Goal: Information Seeking & Learning: Learn about a topic

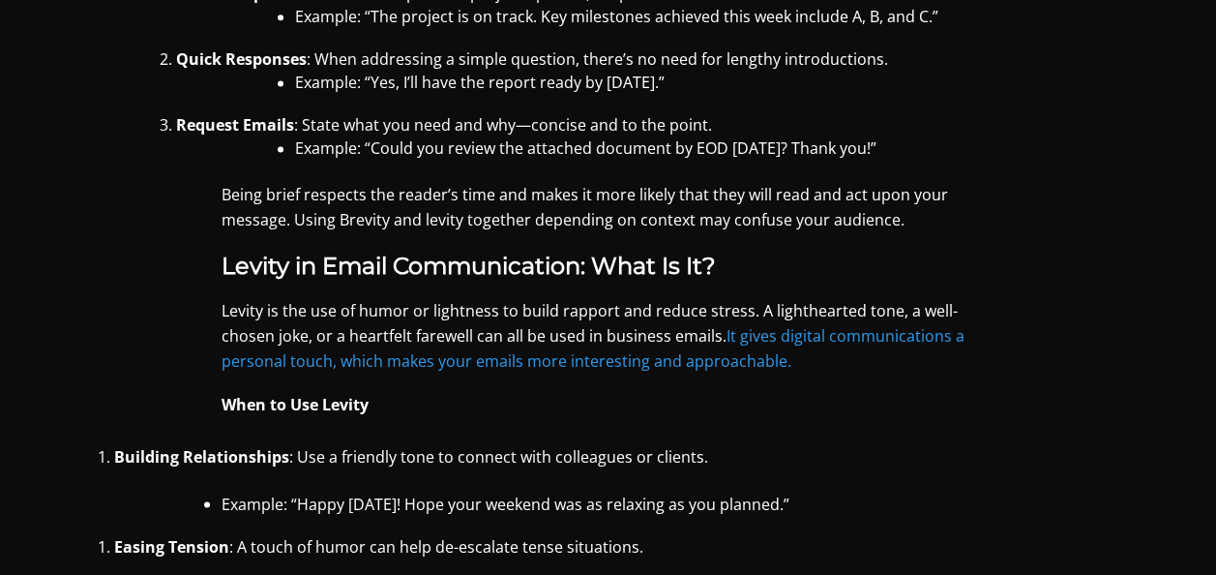
scroll to position [1353, 0]
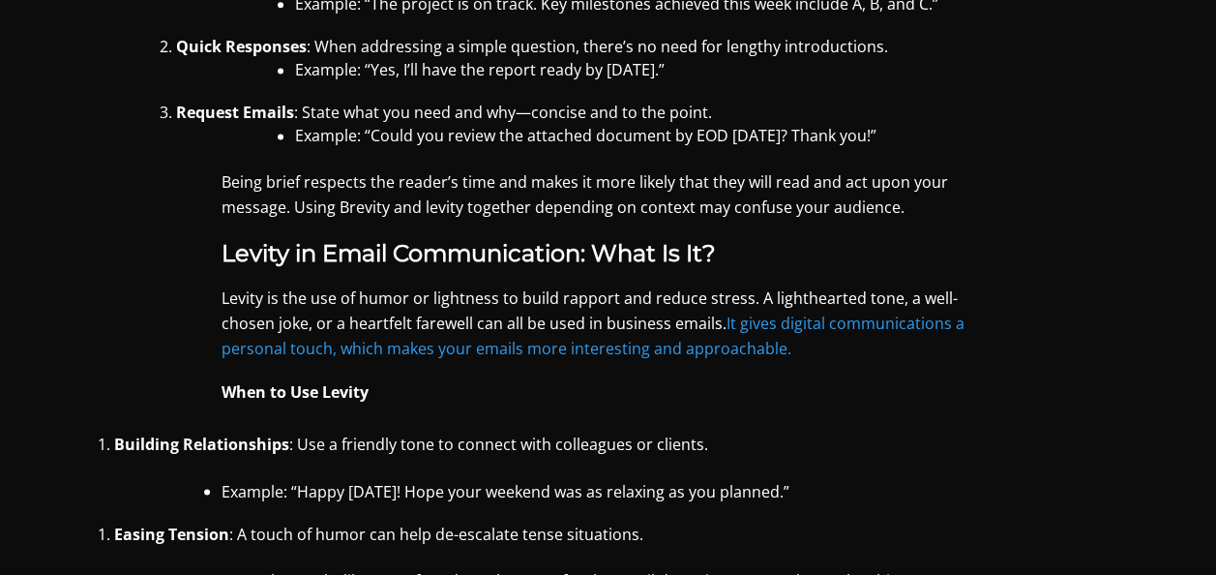
copy strong "When"
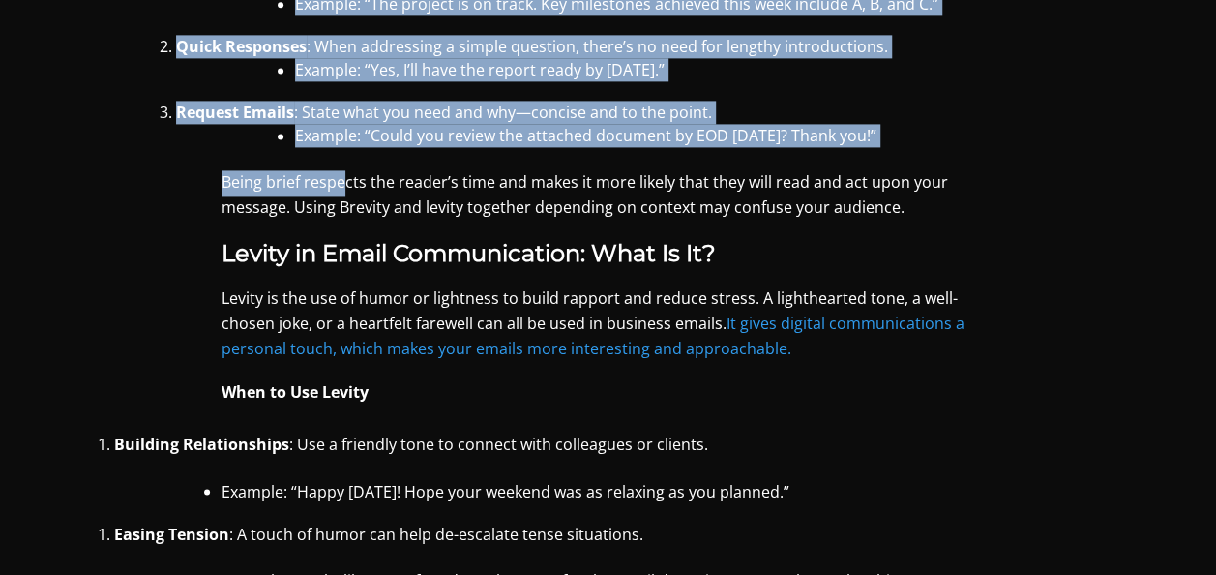
scroll to position [1043, 0]
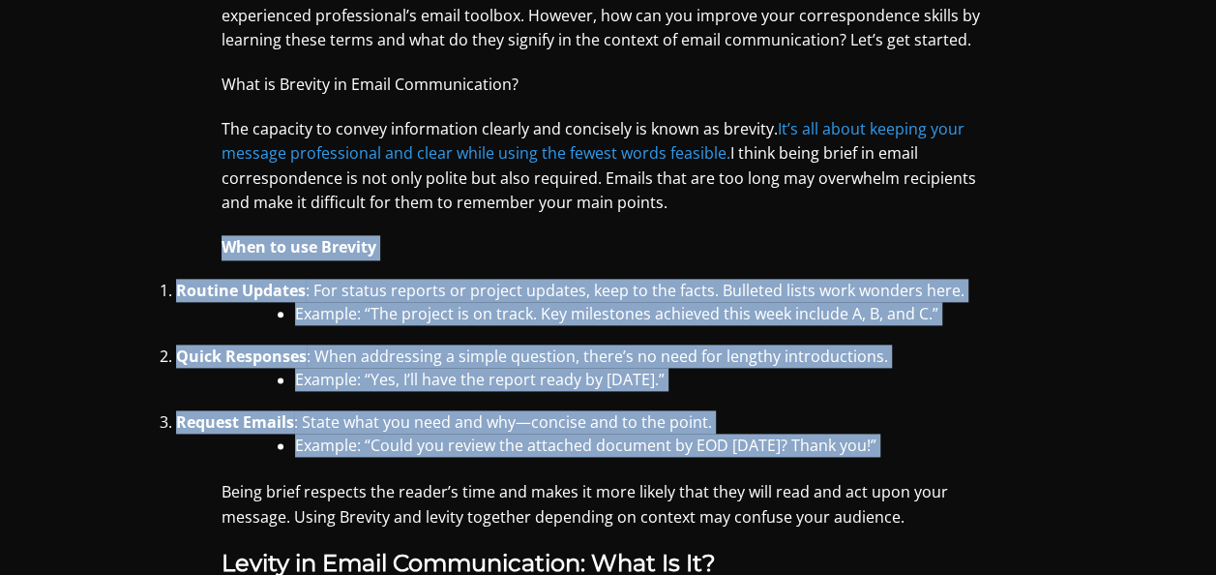
copy div "When to use Brevity Routine Updates : For status reports or project updates, ke…"
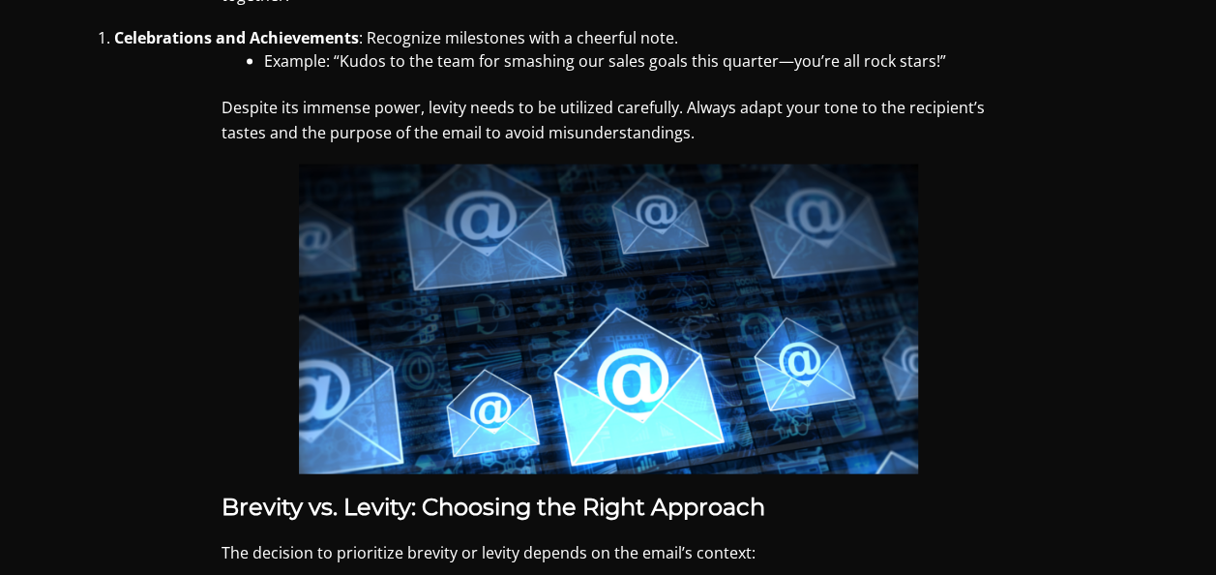
scroll to position [1457, 0]
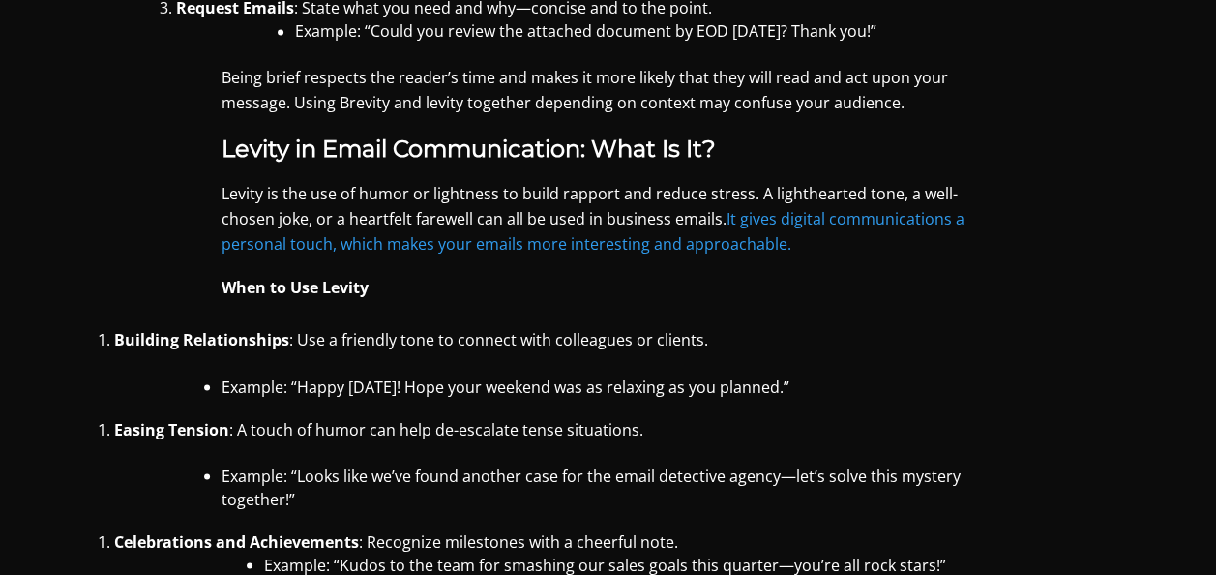
click at [220, 283] on div "Creating a professional email that stands out in a world where the average offi…" at bounding box center [608, 473] width 1158 height 2613
click at [225, 285] on strong "When to Use Levity" at bounding box center [295, 287] width 147 height 21
drag, startPoint x: 225, startPoint y: 285, endPoint x: 216, endPoint y: 148, distance: 136.7
click at [216, 148] on div "Creating a professional email that stands out in a world where the average offi…" at bounding box center [608, 473] width 1158 height 2613
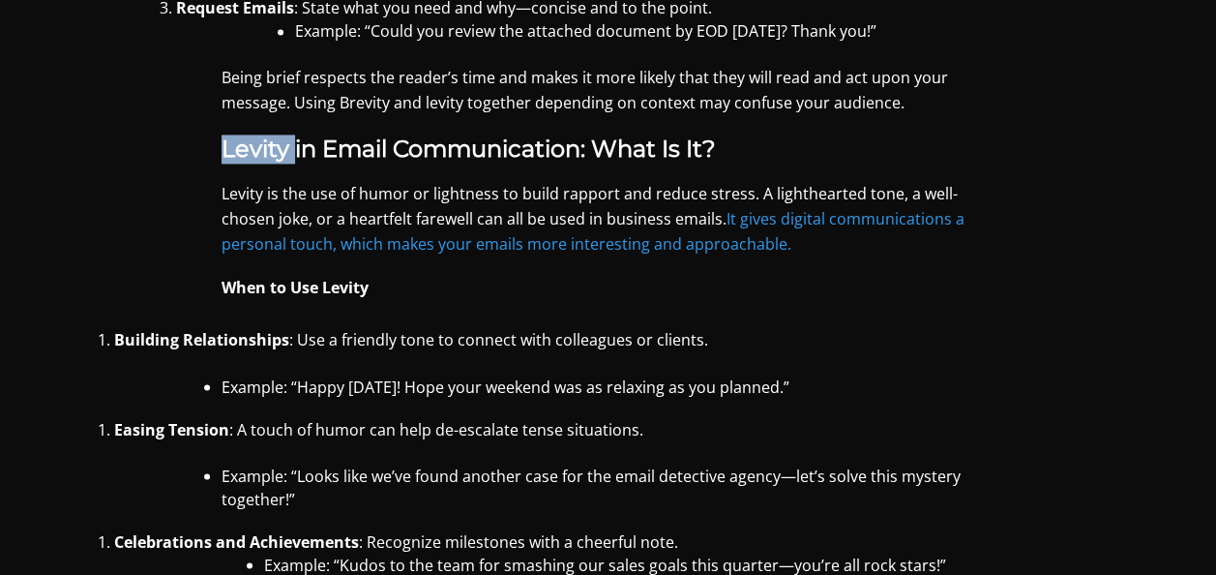
click at [216, 148] on div "Creating a professional email that stands out in a world where the average offi…" at bounding box center [608, 473] width 1158 height 2613
drag, startPoint x: 216, startPoint y: 148, endPoint x: 225, endPoint y: 285, distance: 137.8
click at [225, 285] on strong "When to Use Levity" at bounding box center [295, 287] width 147 height 21
copy strong "When"
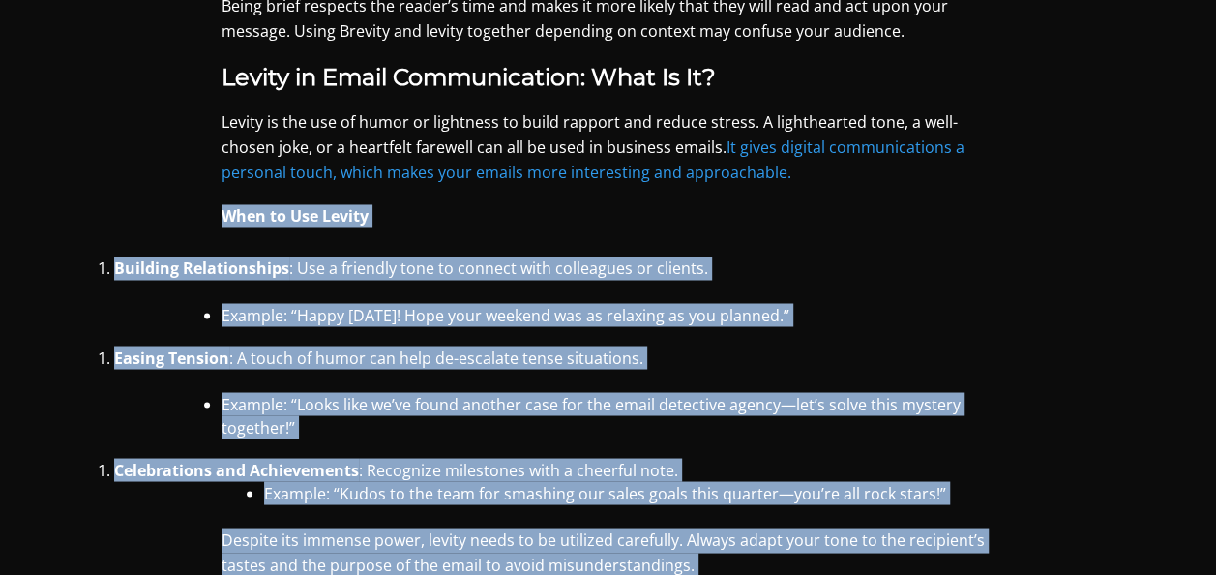
scroll to position [1860, 0]
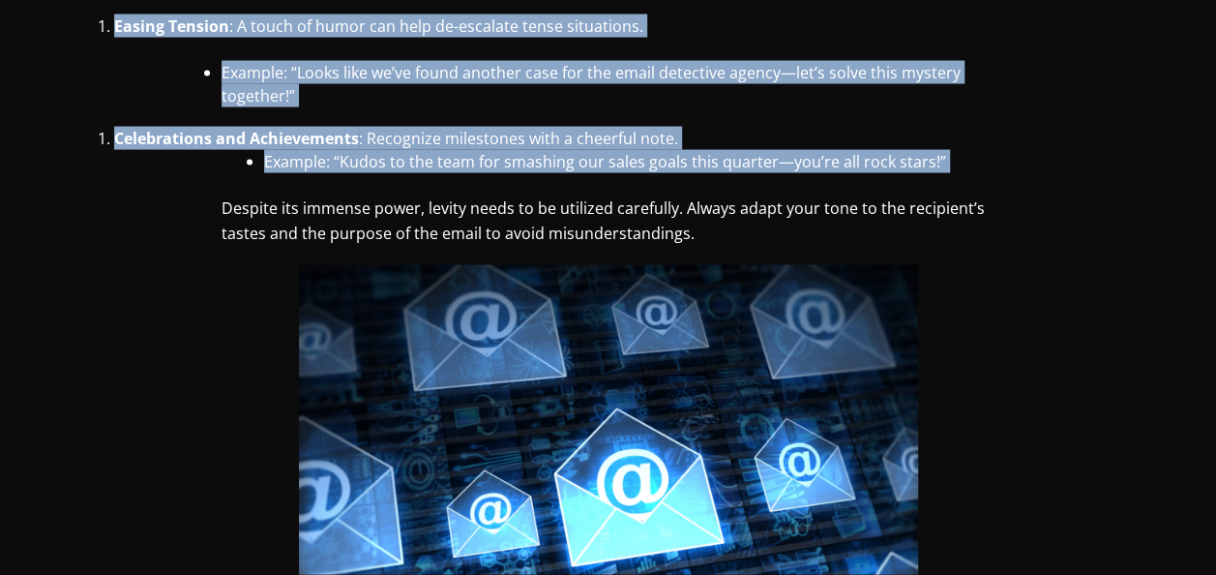
copy div "When to Use Levity Building Relationships : Use a friendly tone to connect with…"
